Goal: Information Seeking & Learning: Learn about a topic

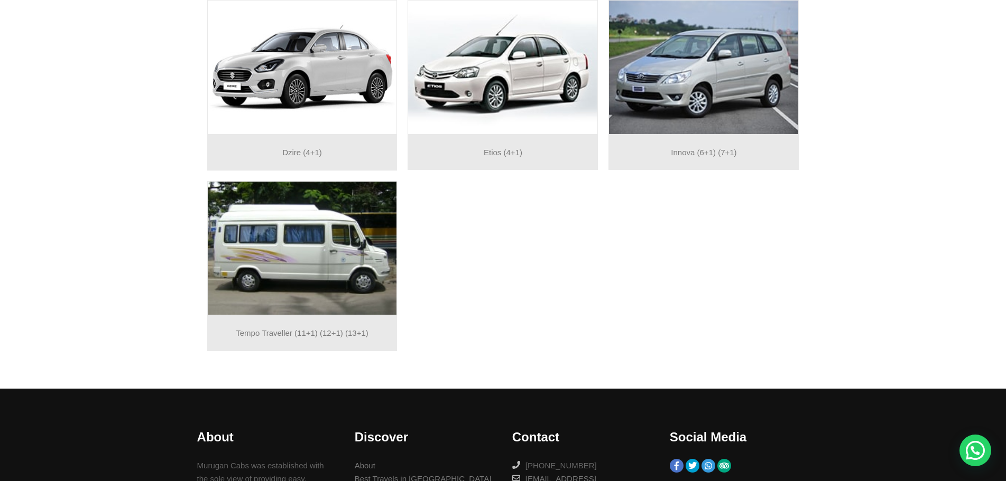
scroll to position [159, 0]
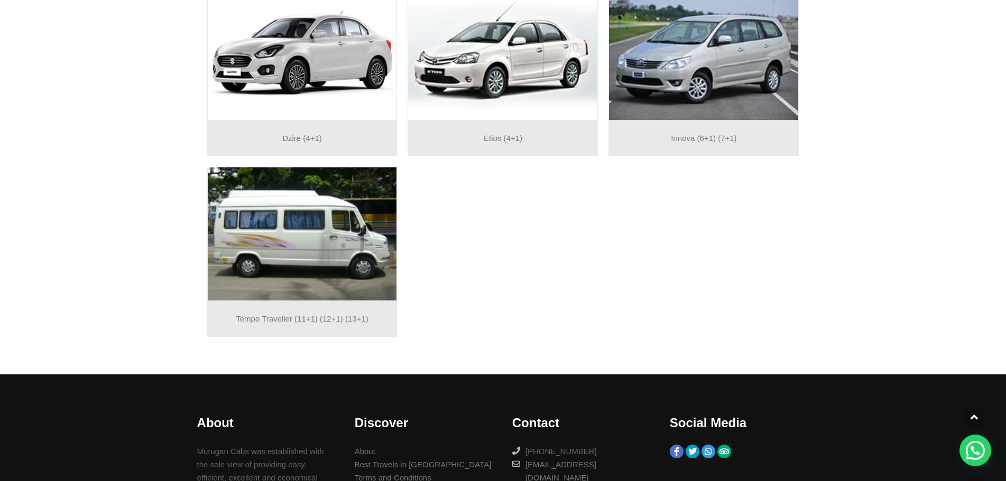
click at [699, 87] on img at bounding box center [703, 53] width 189 height 134
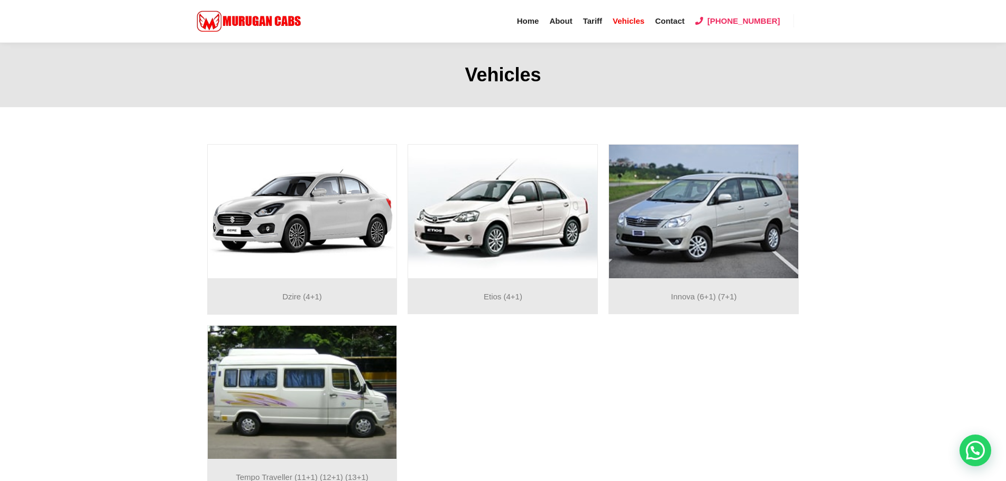
click at [698, 190] on img at bounding box center [703, 212] width 189 height 134
click at [602, 21] on span "Tariff" at bounding box center [592, 20] width 19 height 9
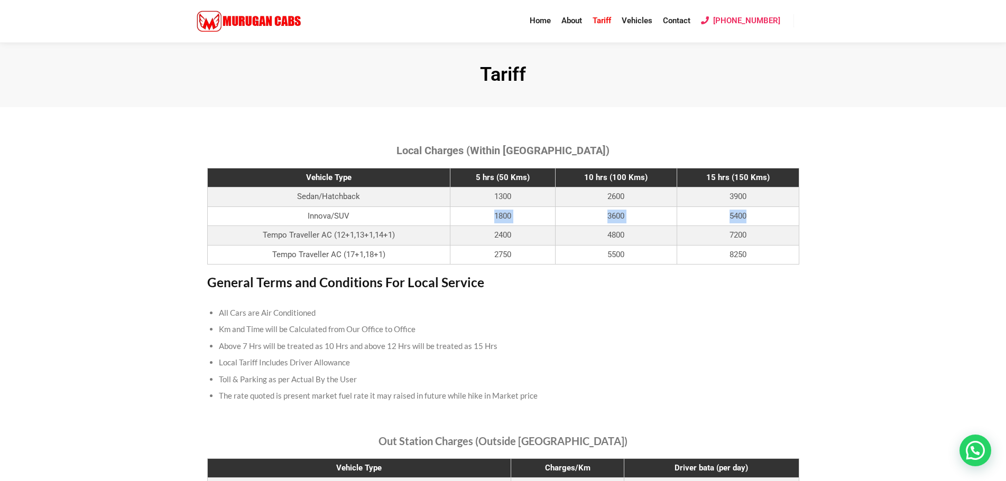
click at [755, 219] on td "5400" at bounding box center [738, 217] width 122 height 20
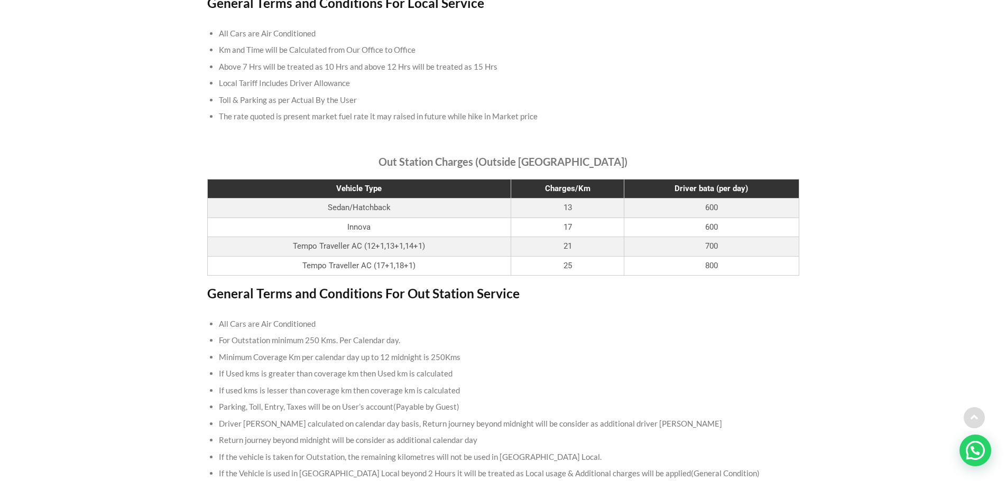
scroll to position [317, 0]
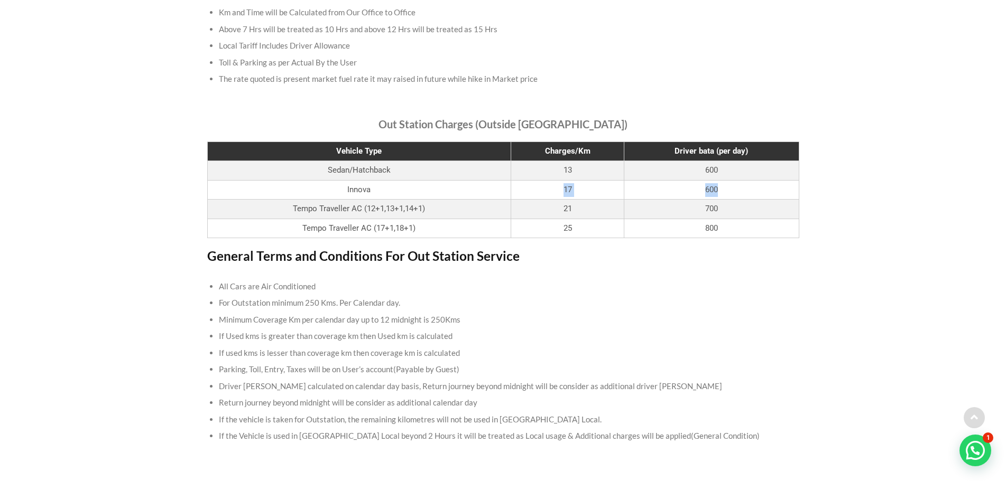
drag, startPoint x: 535, startPoint y: 192, endPoint x: 725, endPoint y: 196, distance: 190.3
click at [725, 196] on tr "Innova 17 600" at bounding box center [502, 190] width 591 height 20
click at [582, 266] on div "Out Station Charges (Outside [GEOGRAPHIC_DATA]) Vehicle Type Charges/Km Driver …" at bounding box center [503, 283] width 602 height 341
click at [588, 297] on li "For Outstation minimum 250 Kms. Per Calendar day." at bounding box center [503, 303] width 568 height 17
